Goal: Task Accomplishment & Management: Use online tool/utility

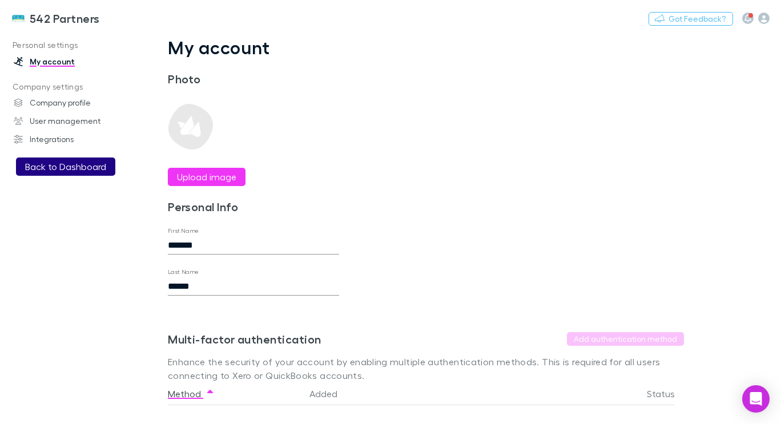
click at [66, 163] on button "Back to Dashboard" at bounding box center [65, 166] width 99 height 18
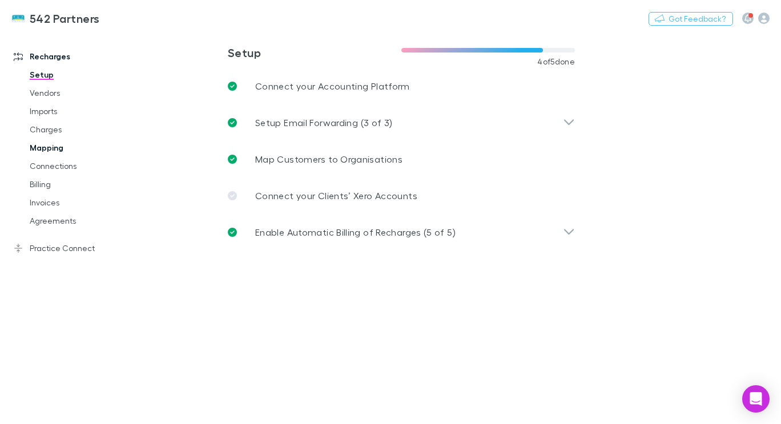
click at [39, 149] on link "Mapping" at bounding box center [82, 148] width 128 height 18
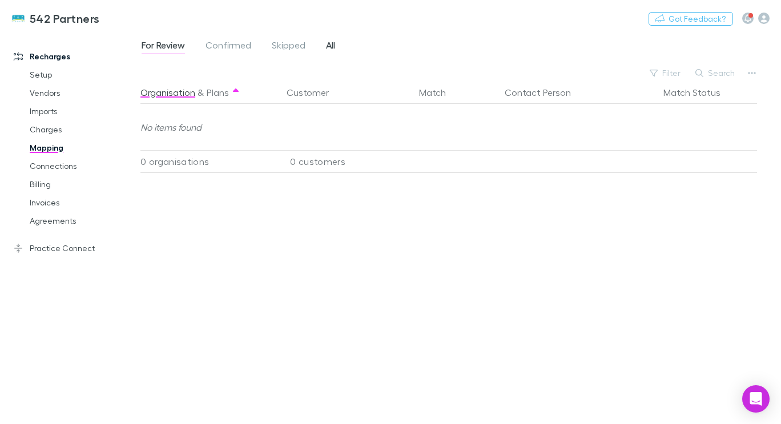
click at [333, 45] on span "All" at bounding box center [330, 46] width 9 height 15
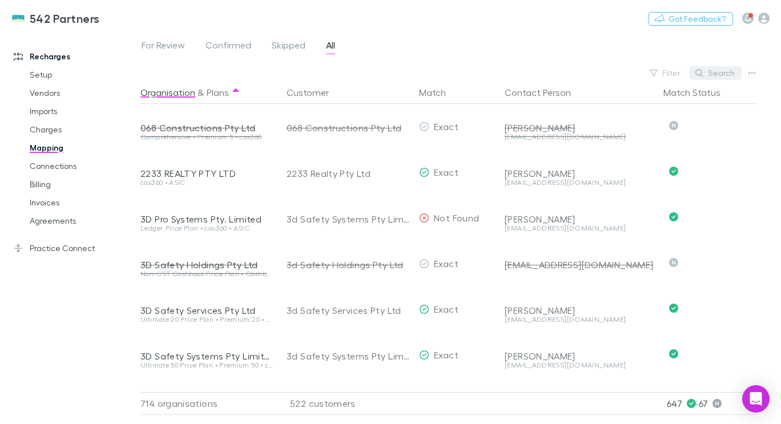
click at [721, 77] on button "Search" at bounding box center [715, 73] width 52 height 14
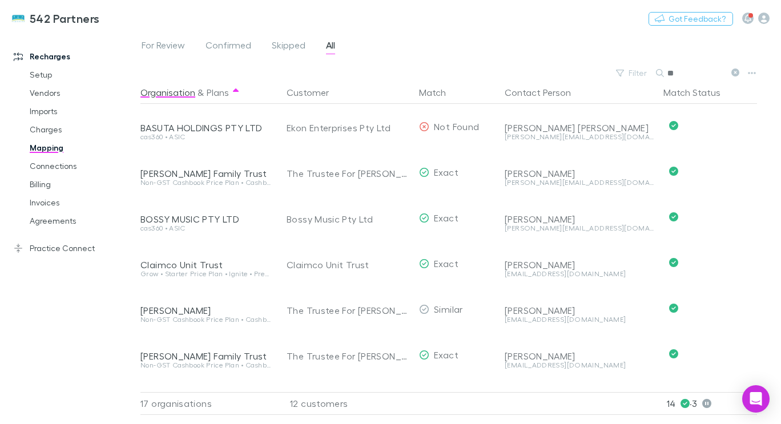
type input "*"
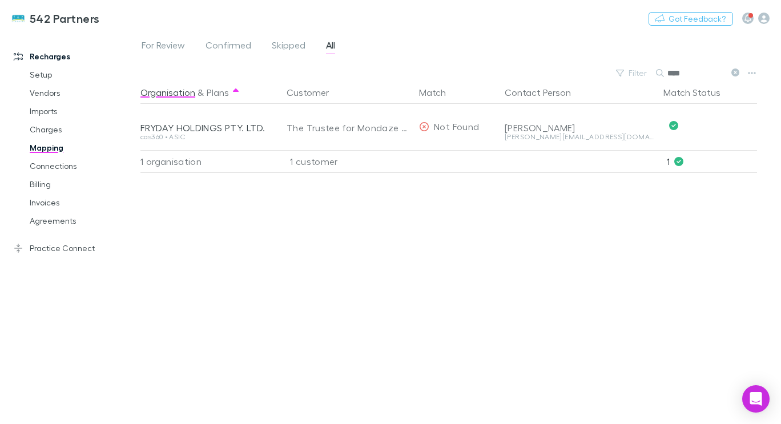
type input "****"
